Goal: Task Accomplishment & Management: Manage account settings

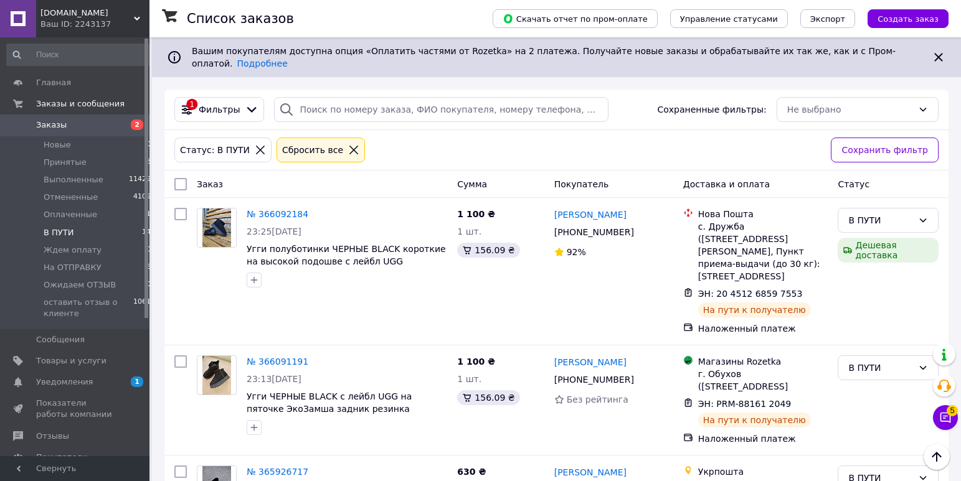
scroll to position [1373, 0]
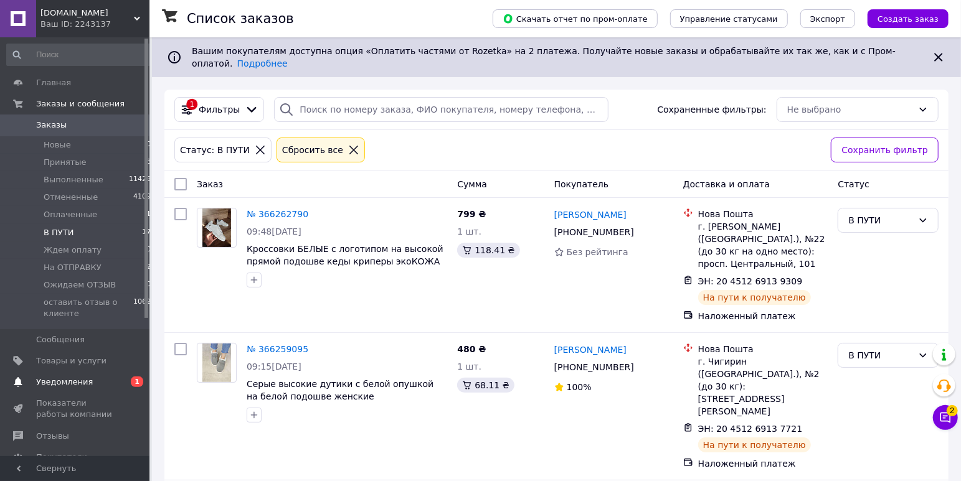
click at [66, 382] on span "Уведомления" at bounding box center [64, 382] width 57 height 11
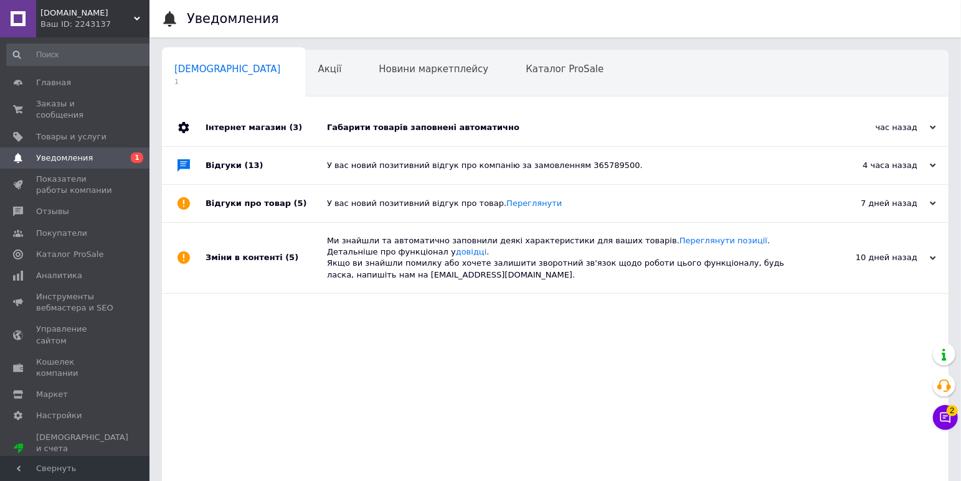
click at [410, 126] on div "Габарити товарів заповнені автоматично" at bounding box center [569, 127] width 485 height 11
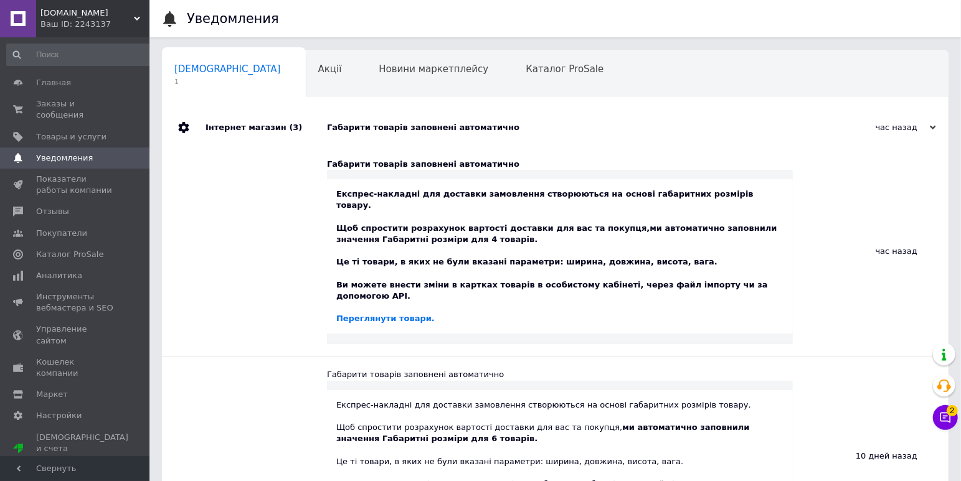
click at [410, 126] on div "Габарити товарів заповнені автоматично" at bounding box center [569, 127] width 485 height 11
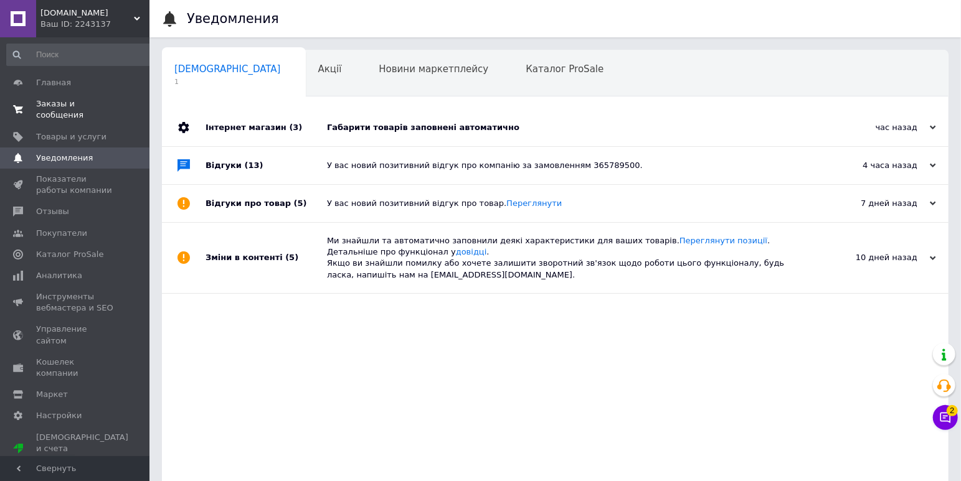
click at [57, 103] on span "Заказы и сообщения" at bounding box center [75, 109] width 79 height 22
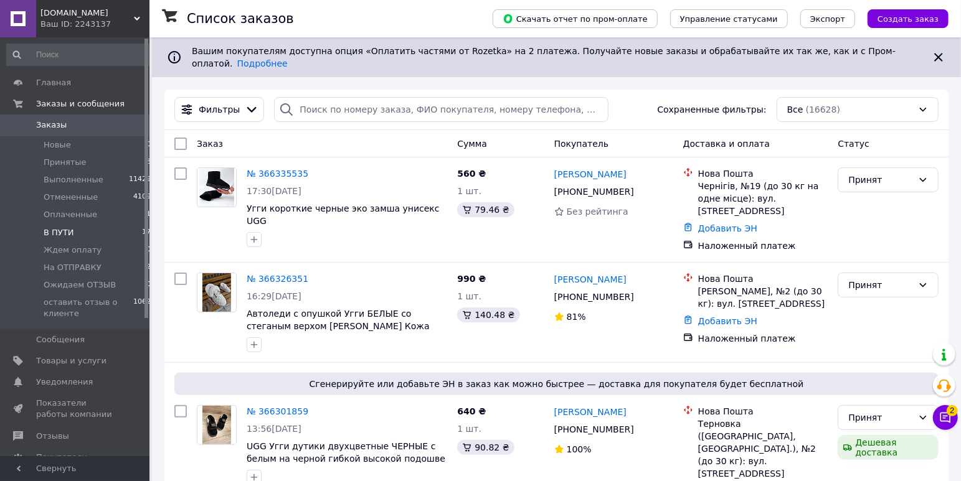
click at [73, 229] on li "В ПУТИ 17" at bounding box center [79, 232] width 158 height 17
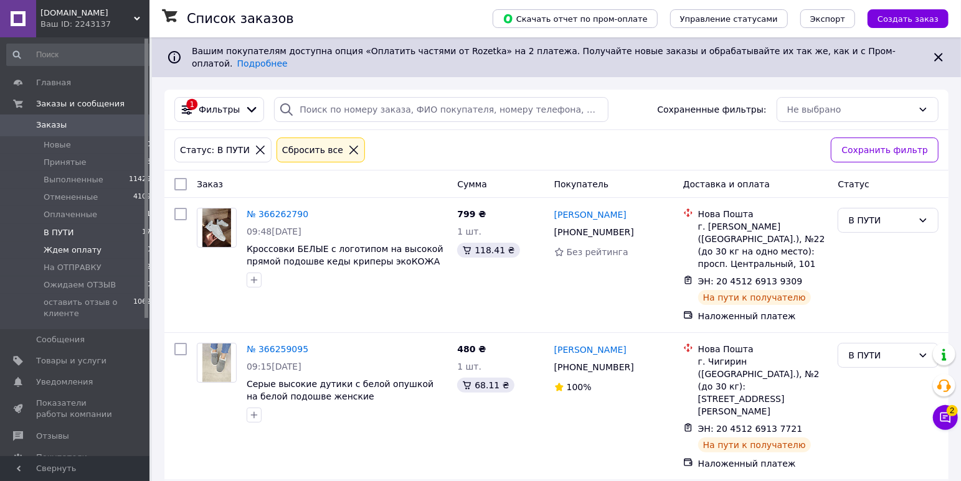
click at [61, 252] on span "Ждем оплату" at bounding box center [73, 250] width 58 height 11
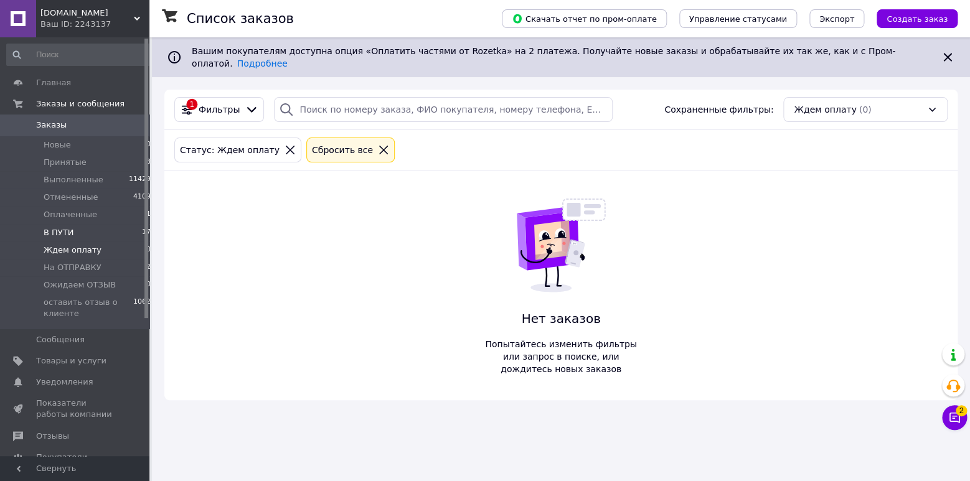
click at [58, 232] on span "В ПУТИ" at bounding box center [59, 232] width 30 height 11
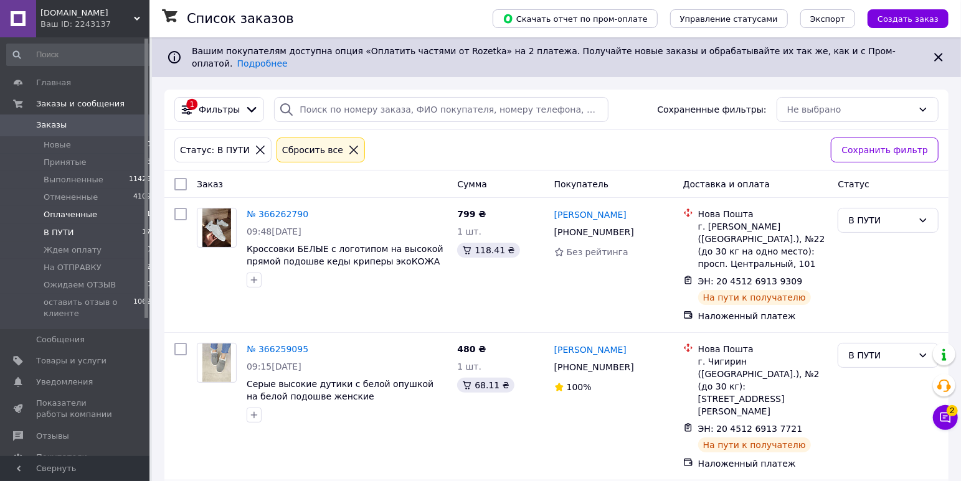
click at [58, 223] on li "Оплаченные 1" at bounding box center [79, 214] width 158 height 17
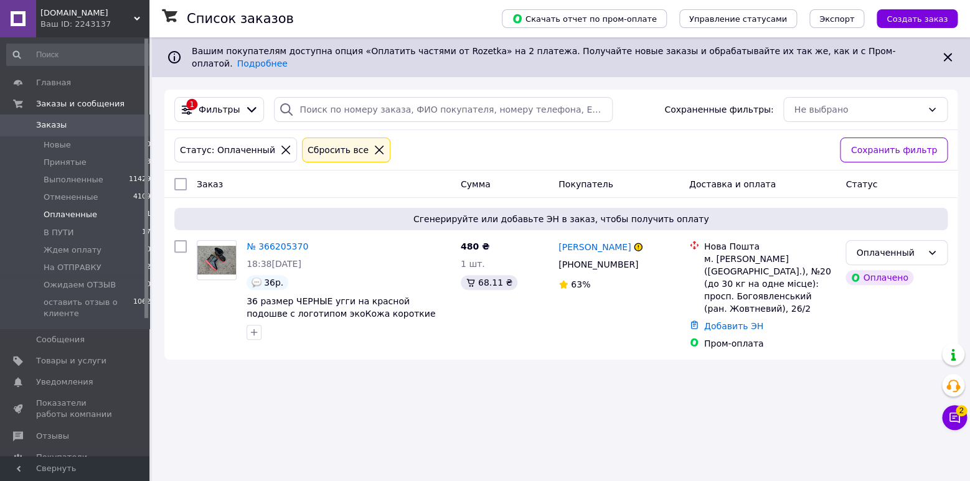
click at [79, 128] on span "Заказы" at bounding box center [75, 125] width 79 height 11
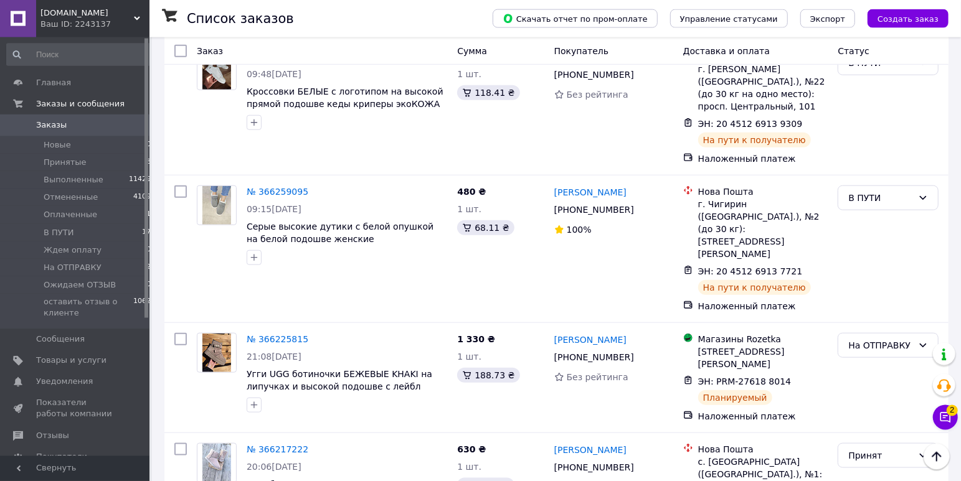
scroll to position [654, 0]
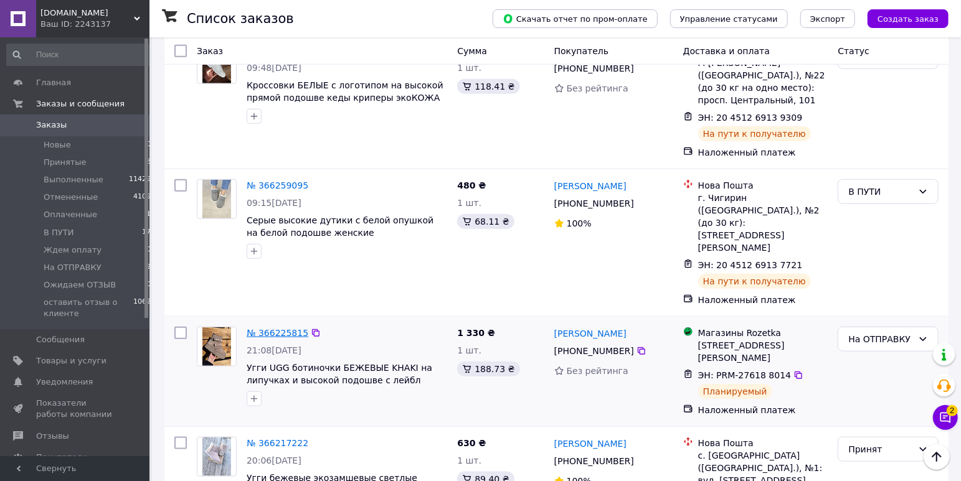
click at [273, 328] on link "№ 366225815" at bounding box center [278, 333] width 62 height 10
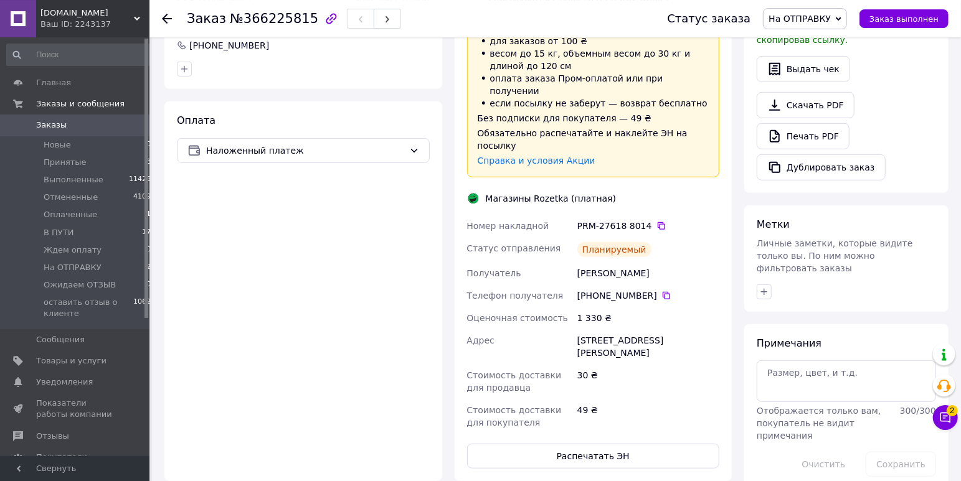
scroll to position [458, 0]
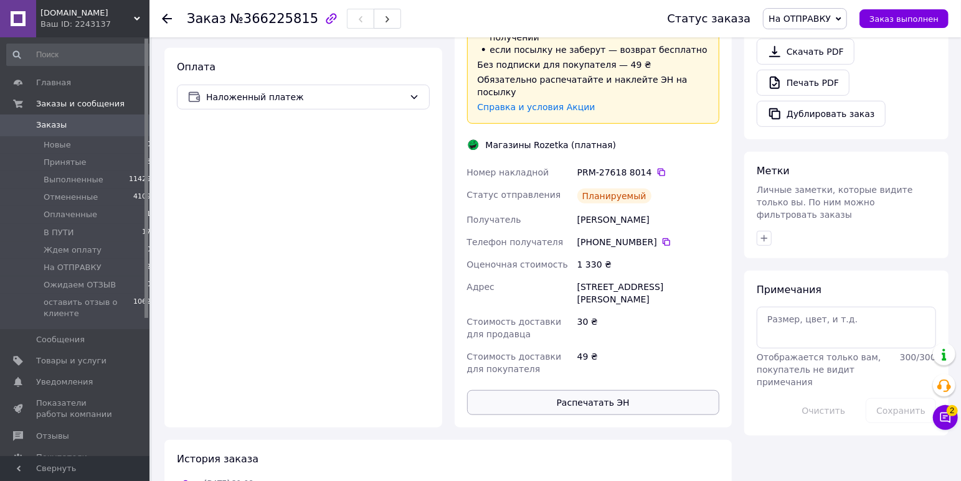
click at [585, 391] on button "Распечатать ЭН" at bounding box center [593, 403] width 253 height 25
